Goal: Check status: Check status

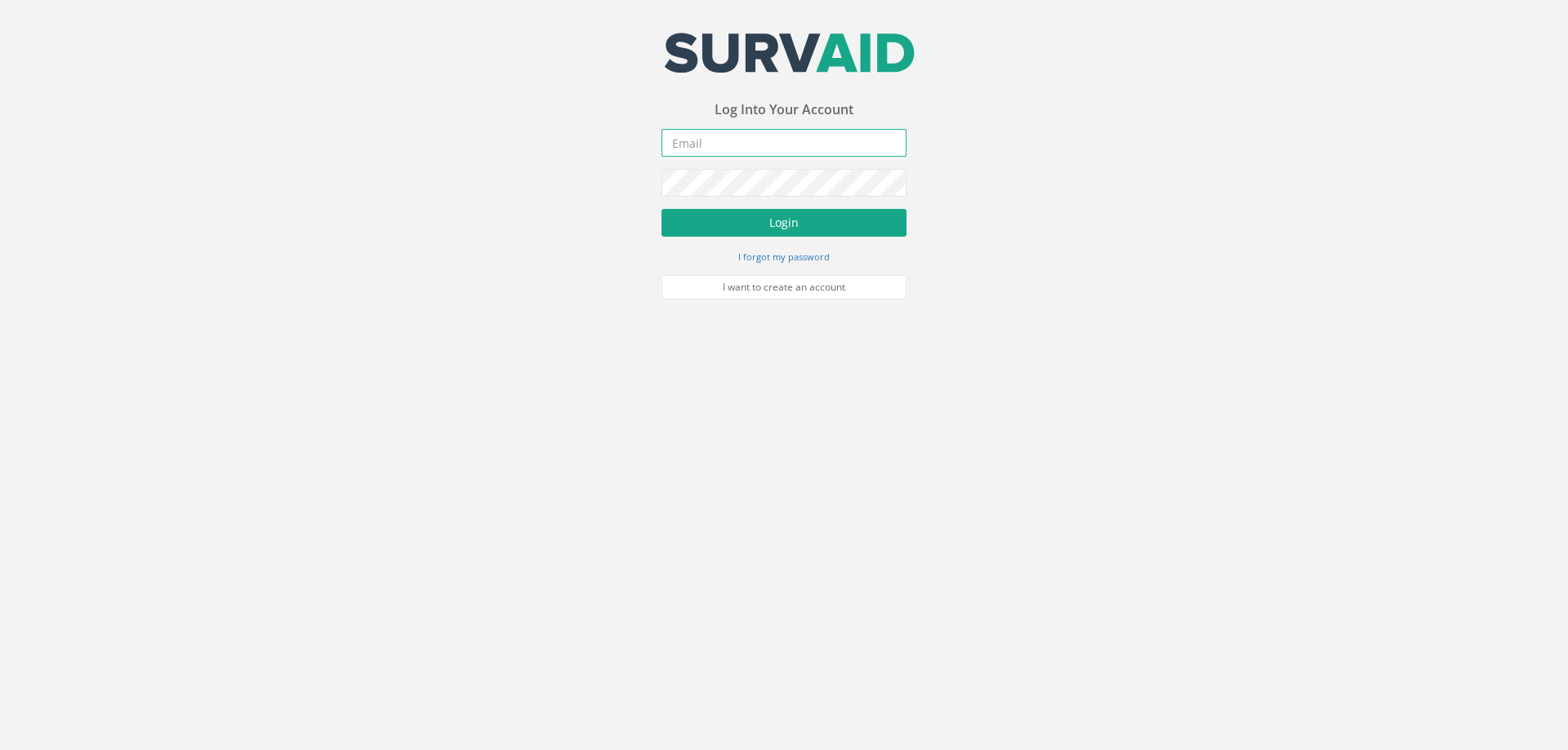
type input "[PERSON_NAME][EMAIL_ADDRESS][PERSON_NAME][DOMAIN_NAME]"
click at [790, 223] on button "Login" at bounding box center [784, 222] width 245 height 27
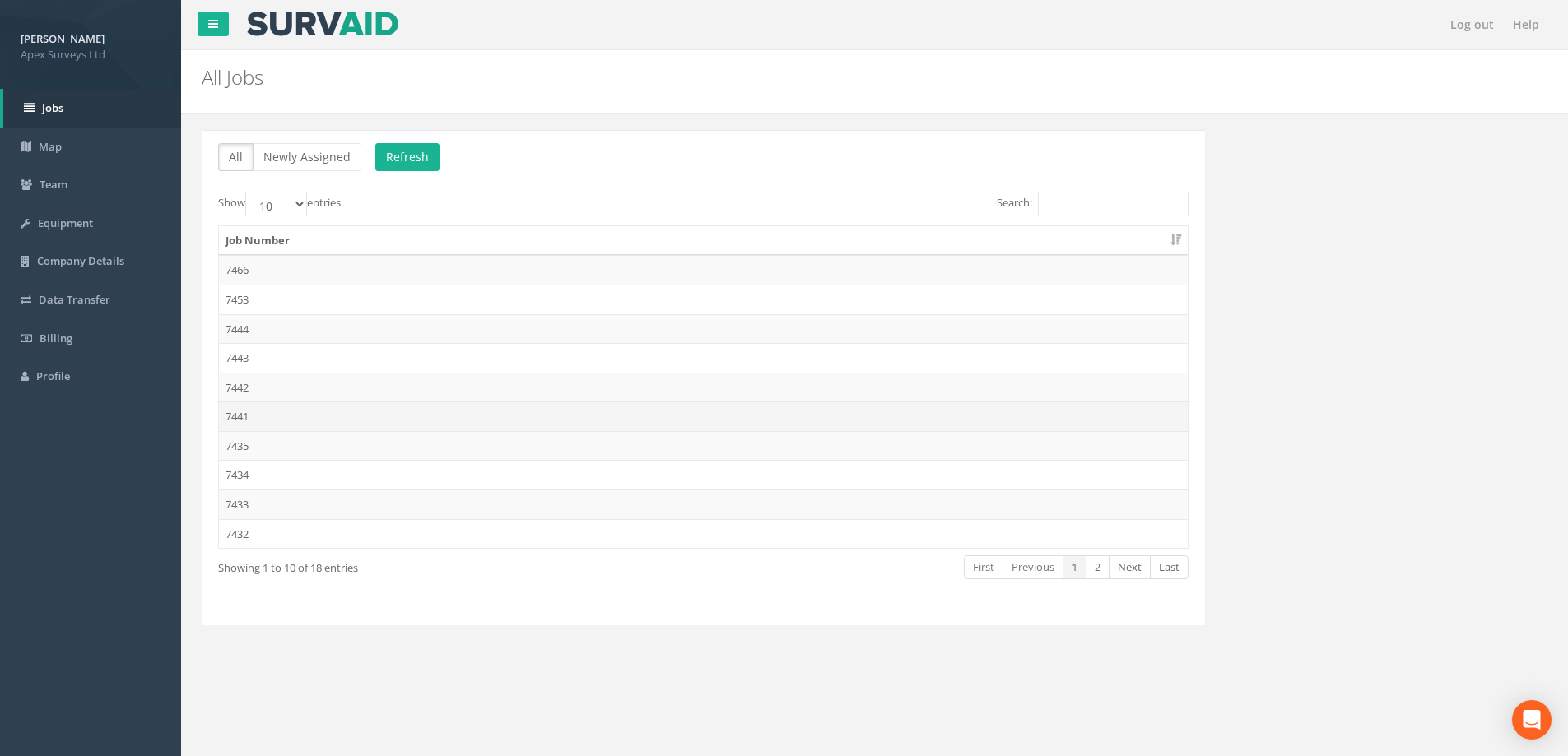
click at [240, 418] on td "7441" at bounding box center [703, 416] width 968 height 29
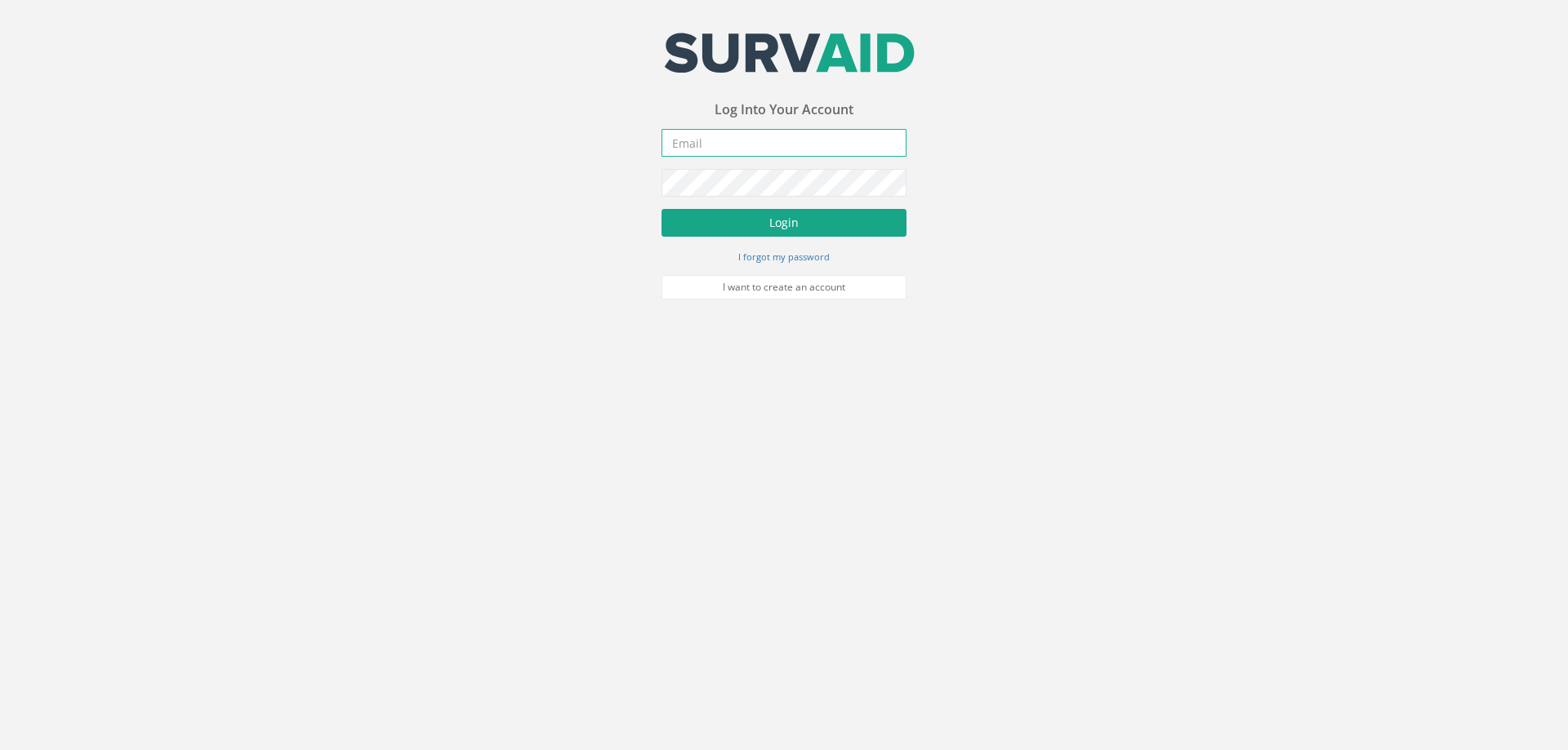
type input "[PERSON_NAME][EMAIL_ADDRESS][PERSON_NAME][DOMAIN_NAME]"
click at [780, 219] on button "Login" at bounding box center [784, 222] width 245 height 27
